Goal: Transaction & Acquisition: Book appointment/travel/reservation

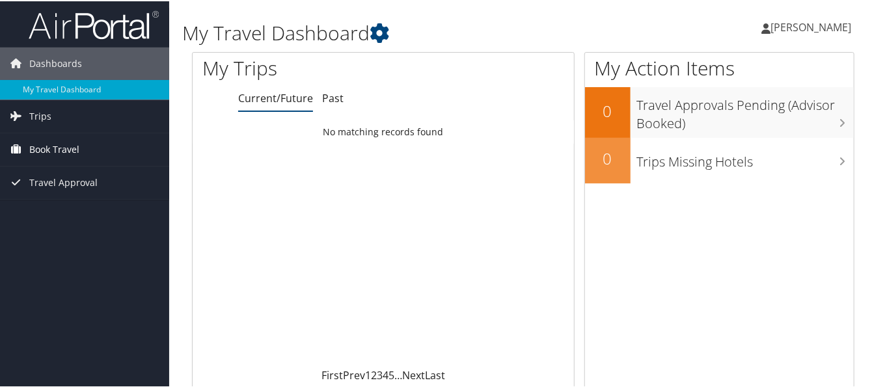
click at [41, 149] on span "Book Travel" at bounding box center [54, 148] width 50 height 33
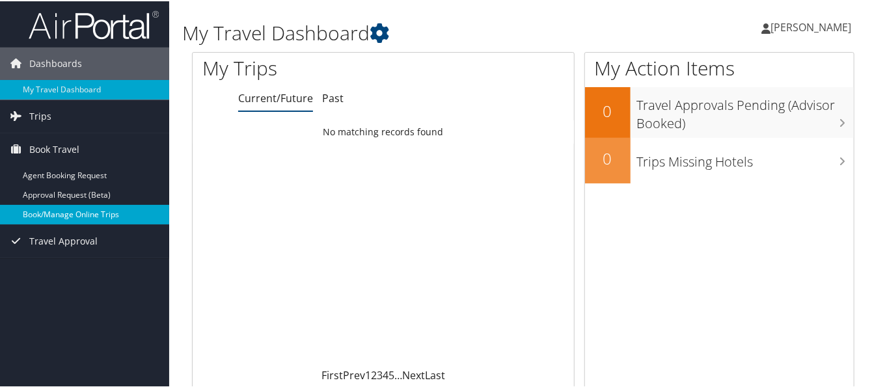
click at [47, 209] on link "Book/Manage Online Trips" at bounding box center [84, 214] width 169 height 20
